Goal: Download file/media

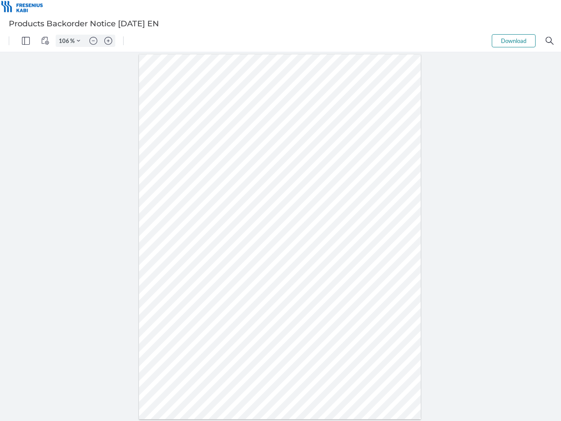
click at [26, 41] on img "Panel" at bounding box center [26, 41] width 8 height 8
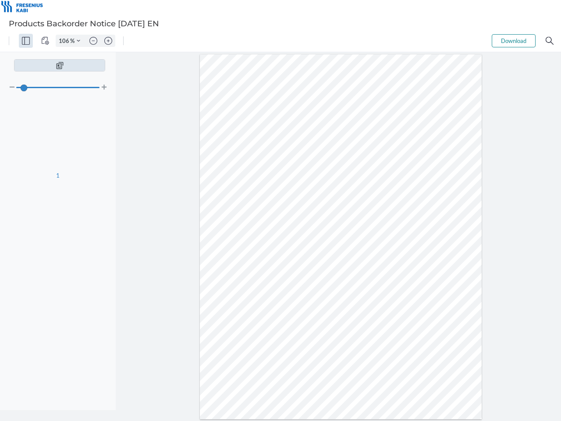
click at [45, 41] on img "View Controls" at bounding box center [45, 41] width 8 height 8
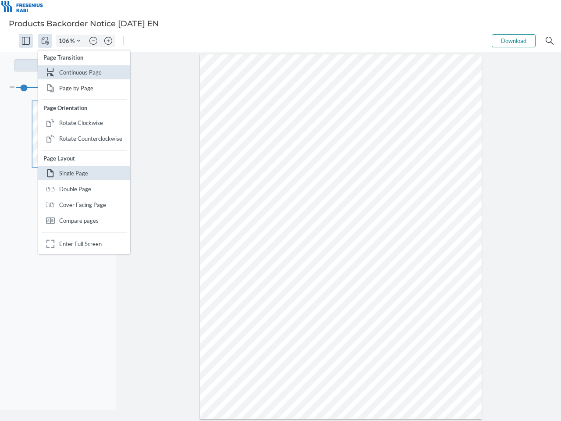
click at [65, 41] on input "106" at bounding box center [63, 41] width 14 height 8
click at [79, 41] on img "Zoom Controls" at bounding box center [79, 41] width 4 height 4
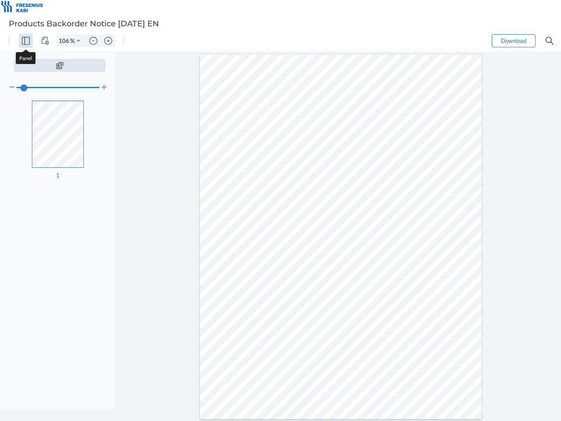
click at [93, 41] on img "Zoom out" at bounding box center [93, 41] width 8 height 8
click at [108, 41] on img "Zoom in" at bounding box center [108, 41] width 8 height 8
type input "106"
click at [514, 41] on button "Download" at bounding box center [514, 40] width 44 height 13
click at [550, 41] on img "Search" at bounding box center [550, 41] width 8 height 8
